Goal: Task Accomplishment & Management: Manage account settings

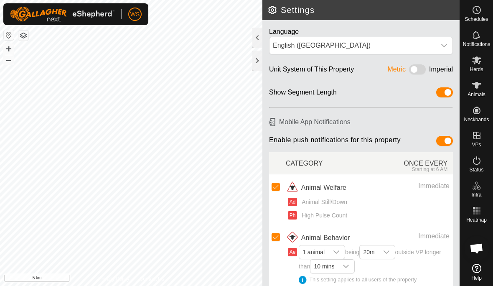
click at [271, 8] on h2 "Settings" at bounding box center [364, 10] width 192 height 10
click at [259, 36] on div at bounding box center [258, 38] width 10 height 20
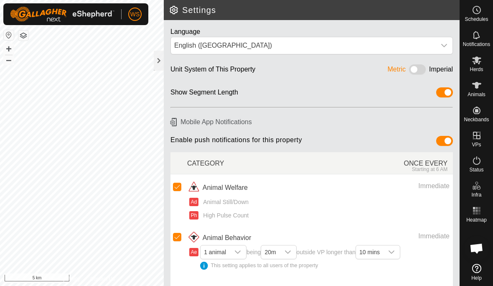
click at [156, 61] on div at bounding box center [159, 61] width 10 height 20
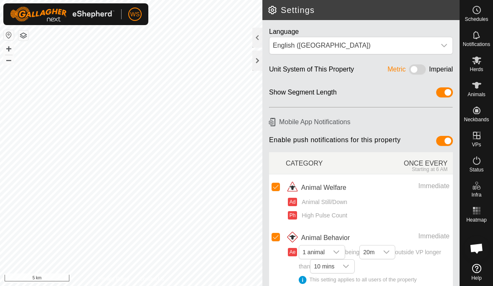
click at [254, 59] on div at bounding box center [258, 61] width 10 height 20
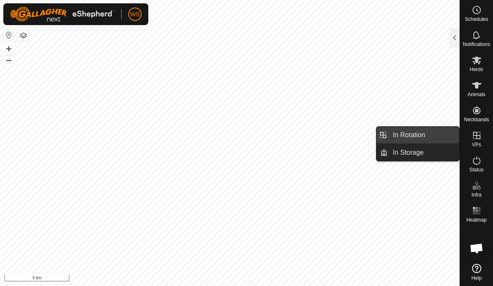
click at [431, 137] on link "In Rotation" at bounding box center [423, 135] width 71 height 17
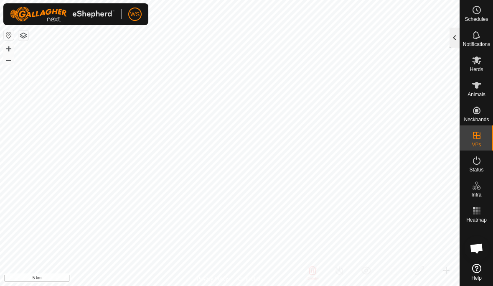
click at [454, 36] on div at bounding box center [455, 38] width 10 height 20
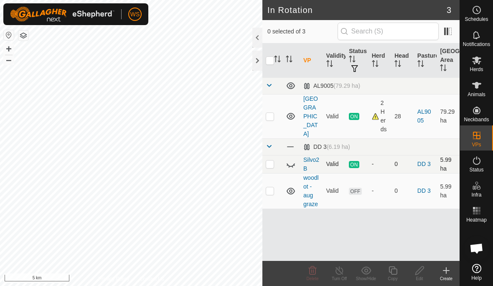
click at [291, 159] on icon at bounding box center [291, 164] width 10 height 10
click at [271, 161] on p-checkbox at bounding box center [270, 164] width 8 height 7
click at [367, 278] on div "Show/Hide" at bounding box center [366, 279] width 27 height 6
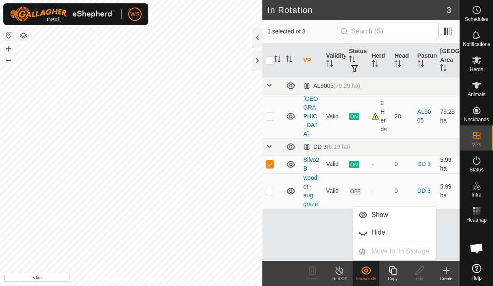
click at [271, 161] on p-checkbox at bounding box center [270, 164] width 8 height 7
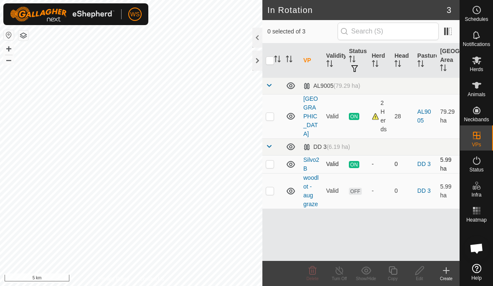
click at [271, 161] on p-checkbox at bounding box center [270, 164] width 8 height 7
checkbox input "false"
click at [290, 161] on icon at bounding box center [291, 164] width 8 height 7
click at [273, 187] on p-checkbox at bounding box center [270, 190] width 8 height 7
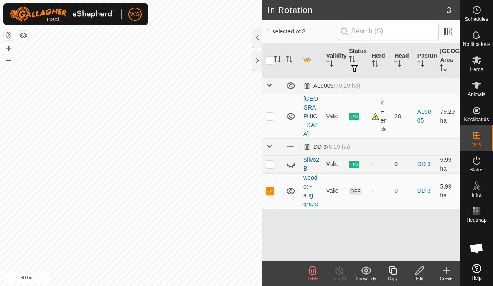
click at [368, 278] on div "Show/Hide" at bounding box center [366, 279] width 27 height 6
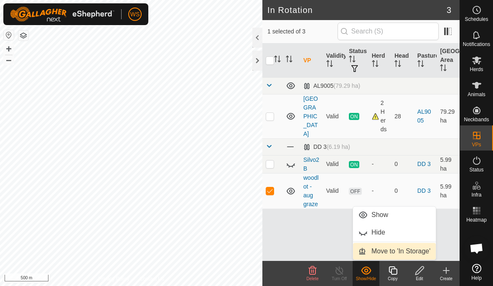
click at [406, 250] on span "Move to 'In Storage'" at bounding box center [401, 251] width 59 height 10
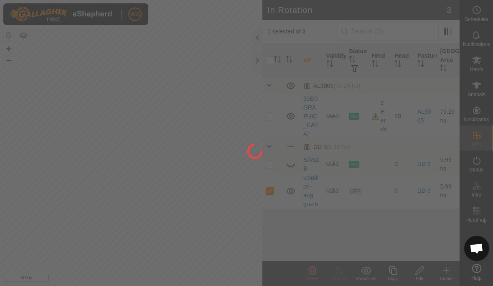
checkbox input "false"
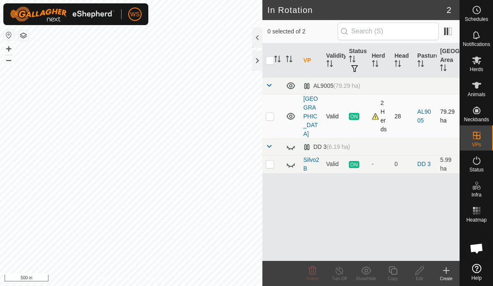
click at [271, 113] on p-checkbox at bounding box center [270, 116] width 8 height 7
checkbox input "true"
click at [395, 276] on div "Copy" at bounding box center [393, 279] width 27 height 6
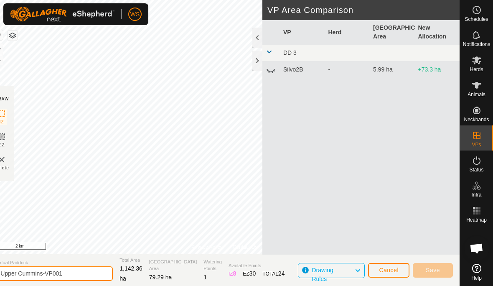
click at [74, 273] on input "Upper Cummins-VP001" at bounding box center [54, 273] width 117 height 15
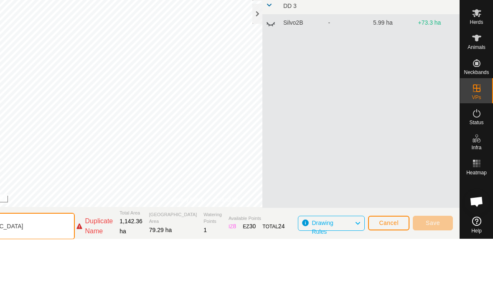
scroll to position [1, 0]
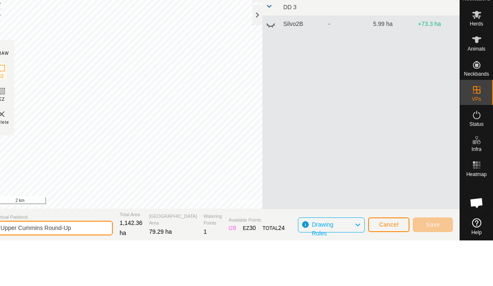
click at [26, 266] on input "Upper Cummins Round-Up" at bounding box center [54, 273] width 117 height 15
type input "Cummins Round-Up"
click at [380, 178] on div "VP Herd Grazing Area New Allocation DD 3 Silvo2B - 5.99 ha +73.3 ha" at bounding box center [361, 137] width 197 height 235
click at [258, 51] on div at bounding box center [258, 61] width 10 height 20
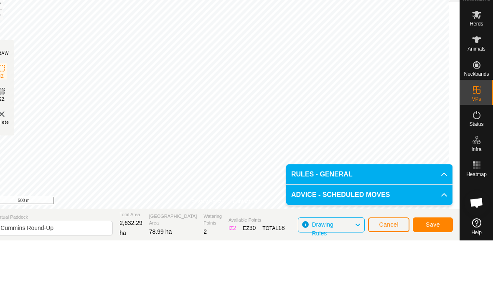
click at [436, 267] on span "Save" at bounding box center [433, 270] width 14 height 7
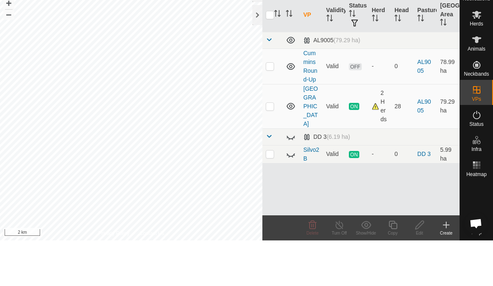
click at [259, 51] on div at bounding box center [258, 61] width 10 height 20
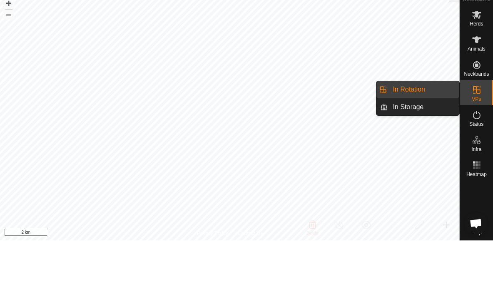
click at [429, 144] on link "In Storage" at bounding box center [423, 152] width 71 height 17
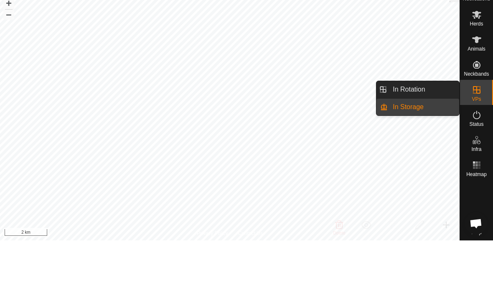
click at [427, 127] on link "In Rotation" at bounding box center [423, 135] width 71 height 17
